Goal: Information Seeking & Learning: Learn about a topic

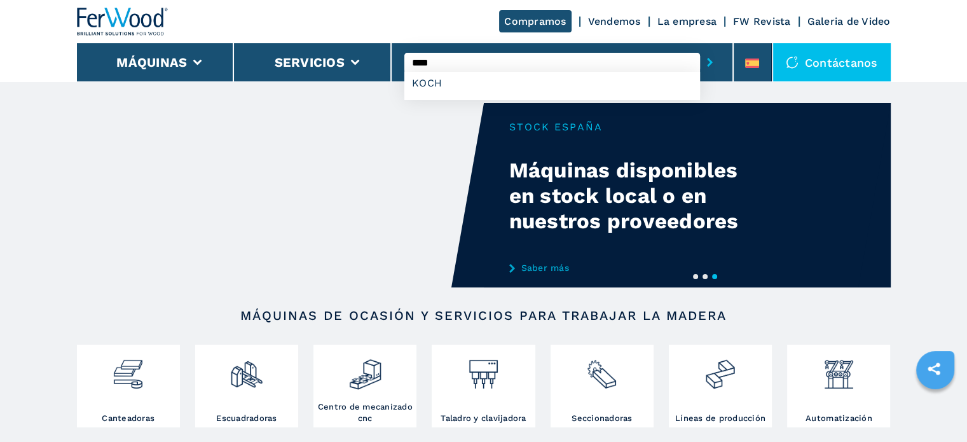
type input "****"
click at [700, 48] on button "submit-button" at bounding box center [710, 62] width 20 height 29
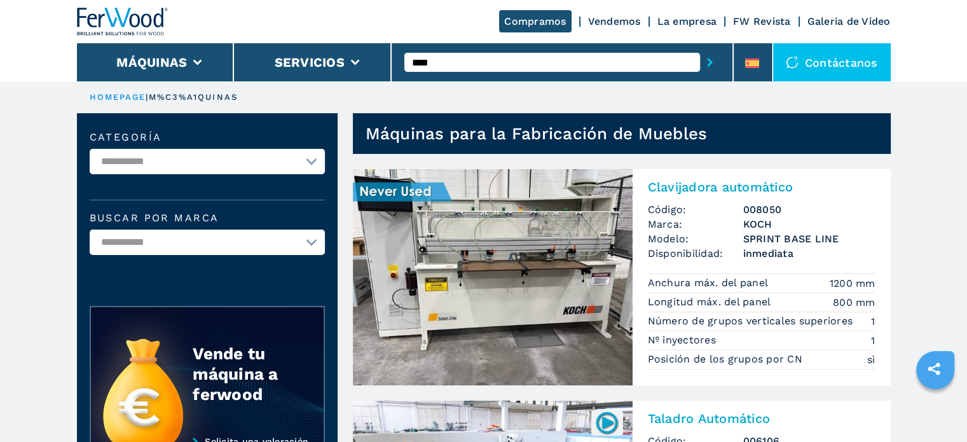
click at [471, 254] on img at bounding box center [493, 277] width 280 height 216
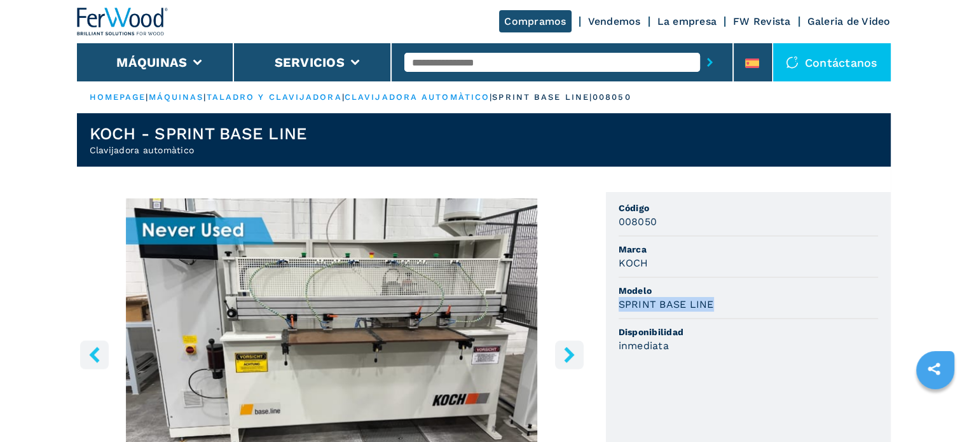
drag, startPoint x: 715, startPoint y: 303, endPoint x: 613, endPoint y: 306, distance: 101.7
click at [613, 306] on ul "Código 008050 [PERSON_NAME] Modelo SPRINT BASE LINE Disponibilidad inmediata" at bounding box center [748, 320] width 285 height 257
copy h3 "SPRINT BASE LINE"
